Goal: Transaction & Acquisition: Subscribe to service/newsletter

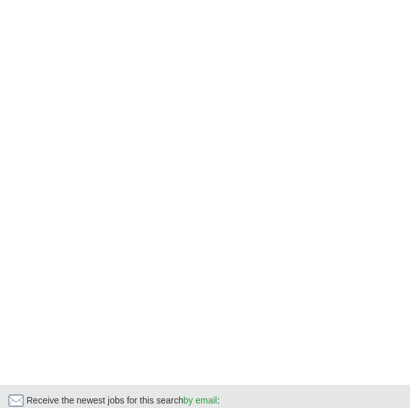
scroll to position [653, 0]
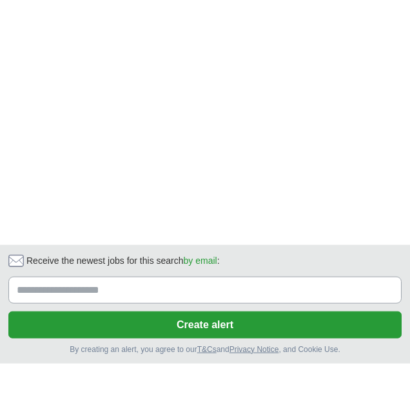
scroll to position [746, 0]
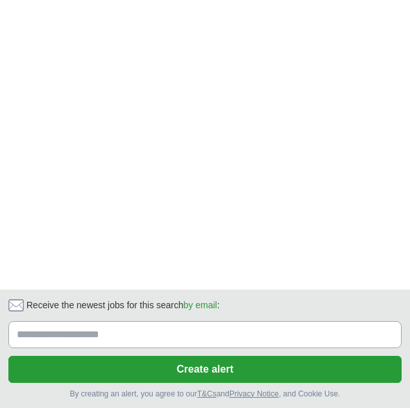
click at [307, 363] on button "Create alert" at bounding box center [204, 369] width 393 height 27
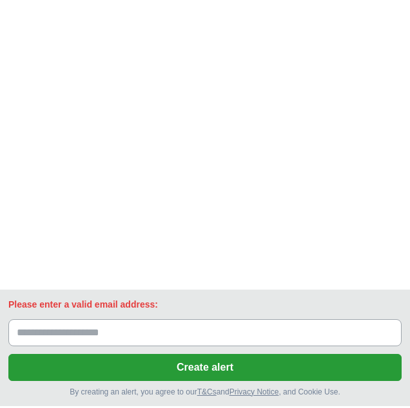
click at [318, 320] on input "Please enter a valid email address:" at bounding box center [204, 333] width 393 height 27
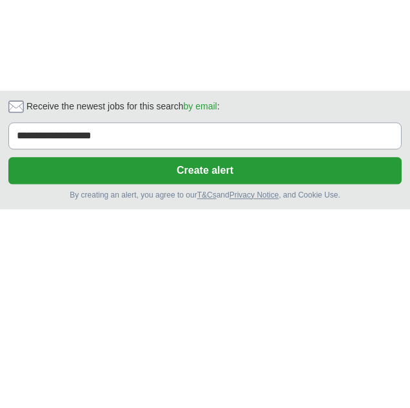
type input "**********"
click at [293, 368] on button "Create alert" at bounding box center [204, 369] width 393 height 27
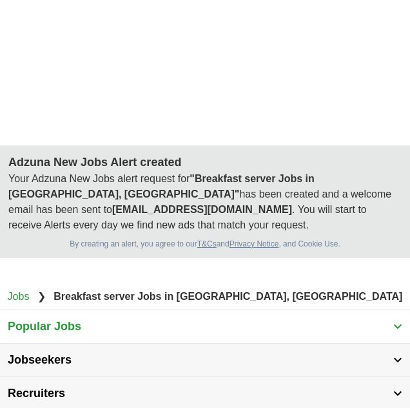
scroll to position [889, 0]
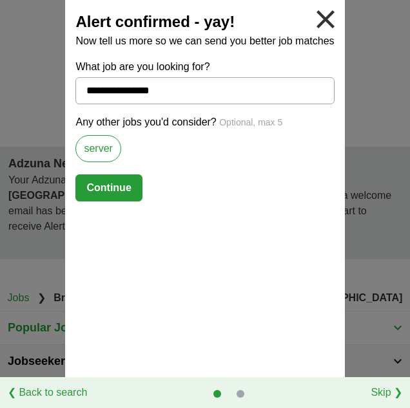
click at [120, 187] on button "Continue" at bounding box center [108, 188] width 66 height 27
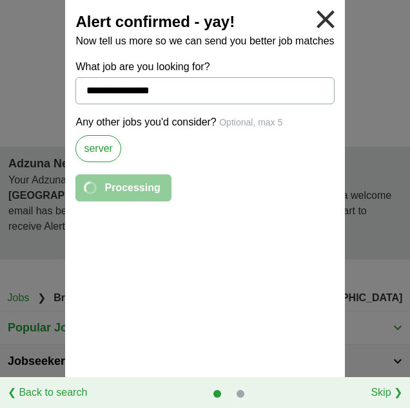
select select "*"
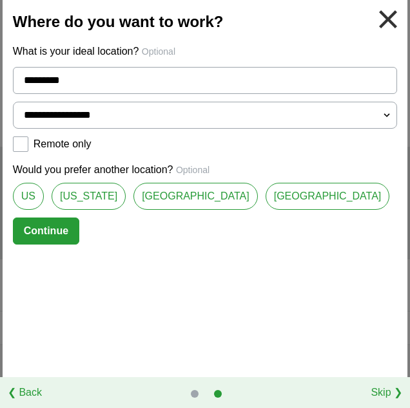
click at [234, 195] on link "[GEOGRAPHIC_DATA]" at bounding box center [195, 196] width 124 height 27
type input "**********"
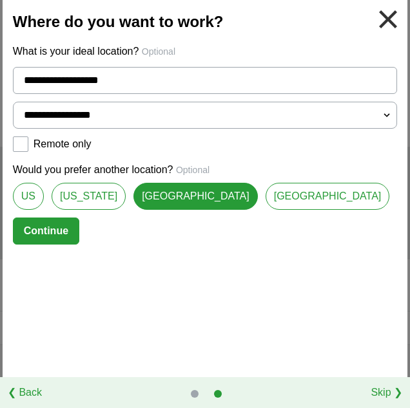
click at [79, 231] on button "Continue" at bounding box center [46, 231] width 66 height 27
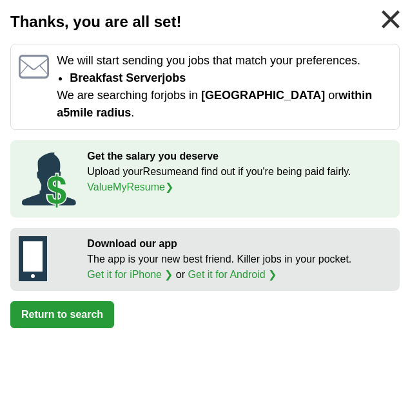
click at [86, 312] on button "Return to search" at bounding box center [62, 314] width 104 height 27
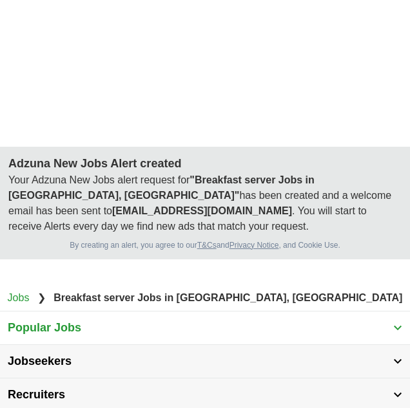
click at [111, 345] on button "Jobseekers" at bounding box center [205, 361] width 410 height 33
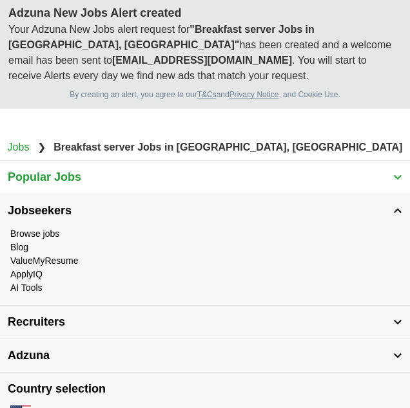
scroll to position [1040, 0]
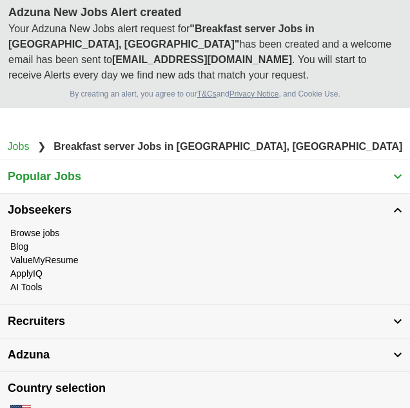
click at [58, 228] on link "Browse jobs" at bounding box center [34, 233] width 49 height 10
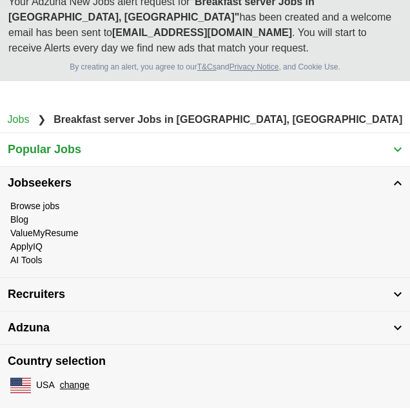
scroll to position [1094, 0]
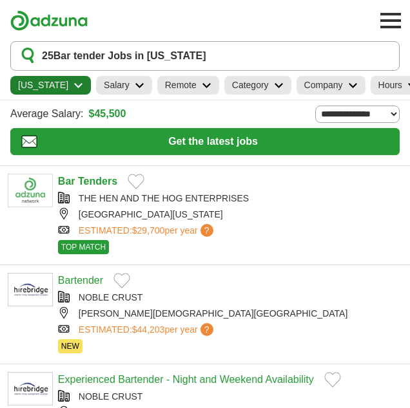
click at [365, 110] on select "**********" at bounding box center [357, 114] width 84 height 17
select select "*"
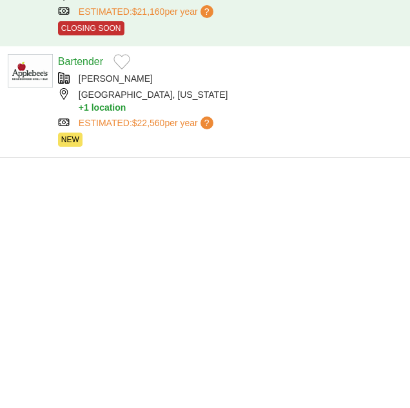
scroll to position [1120, 0]
